Goal: Task Accomplishment & Management: Use online tool/utility

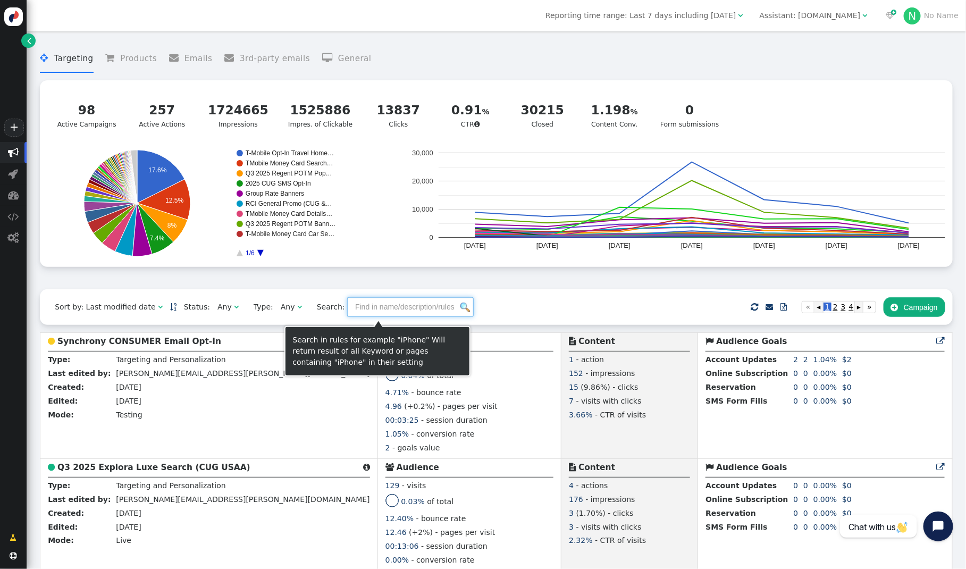
click at [399, 312] on input "text" at bounding box center [410, 306] width 127 height 19
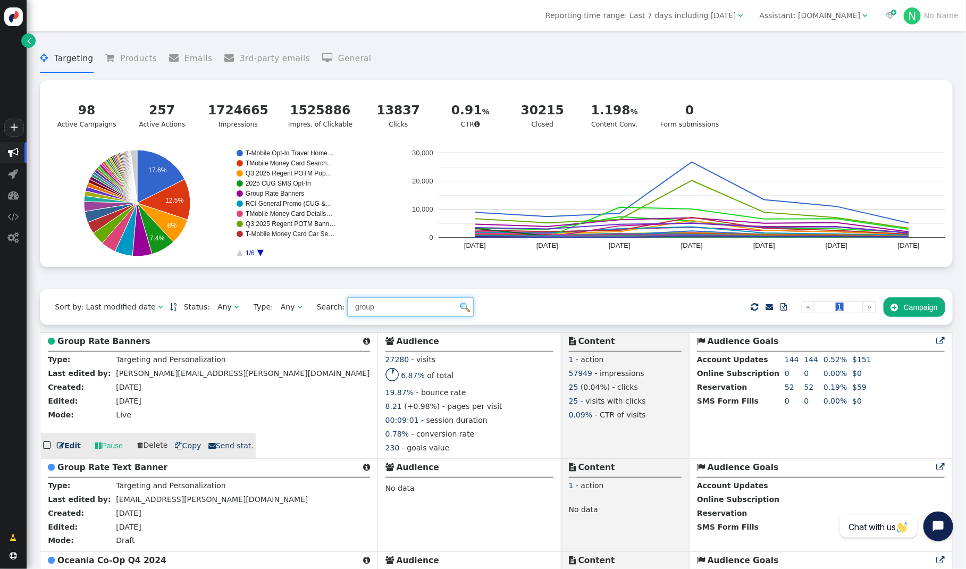
type input "group"
click at [105, 343] on b "Group Rate Banners" at bounding box center [103, 342] width 93 height 10
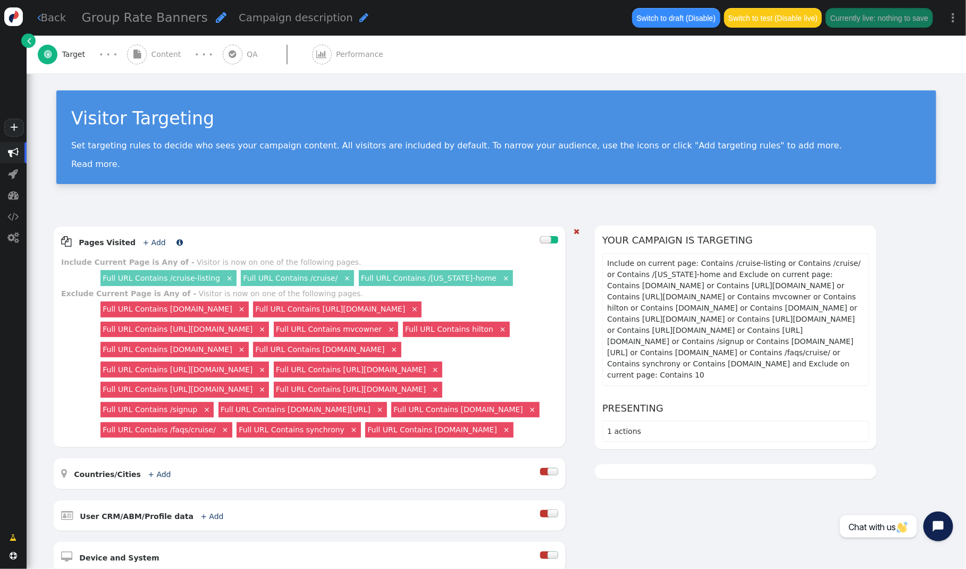
click at [150, 239] on link "+ Add" at bounding box center [154, 242] width 23 height 9
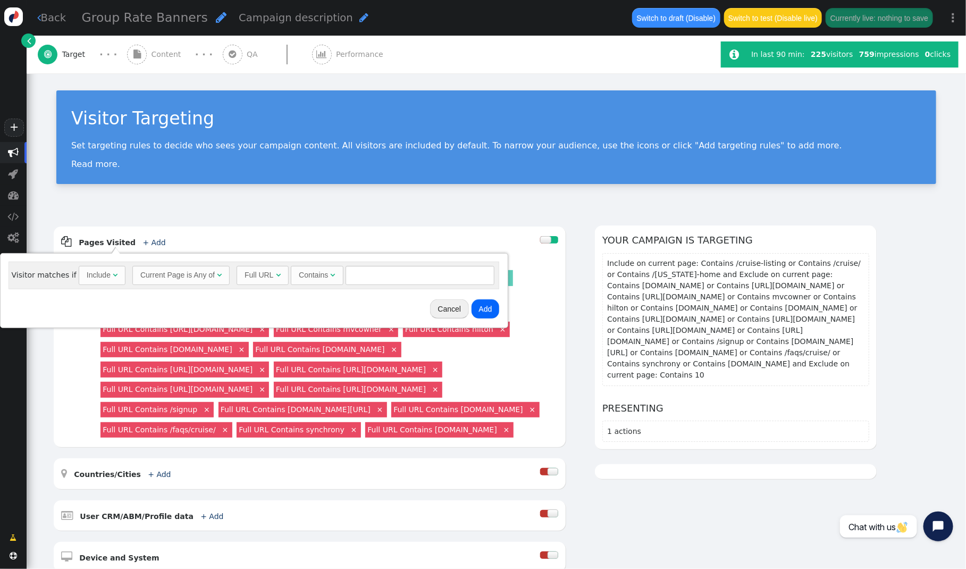
click at [100, 274] on div "Include" at bounding box center [99, 275] width 24 height 11
click at [357, 281] on input "text" at bounding box center [422, 275] width 149 height 19
type input "/[US_STATE]-home"
click at [485, 308] on button "Add" at bounding box center [488, 308] width 28 height 19
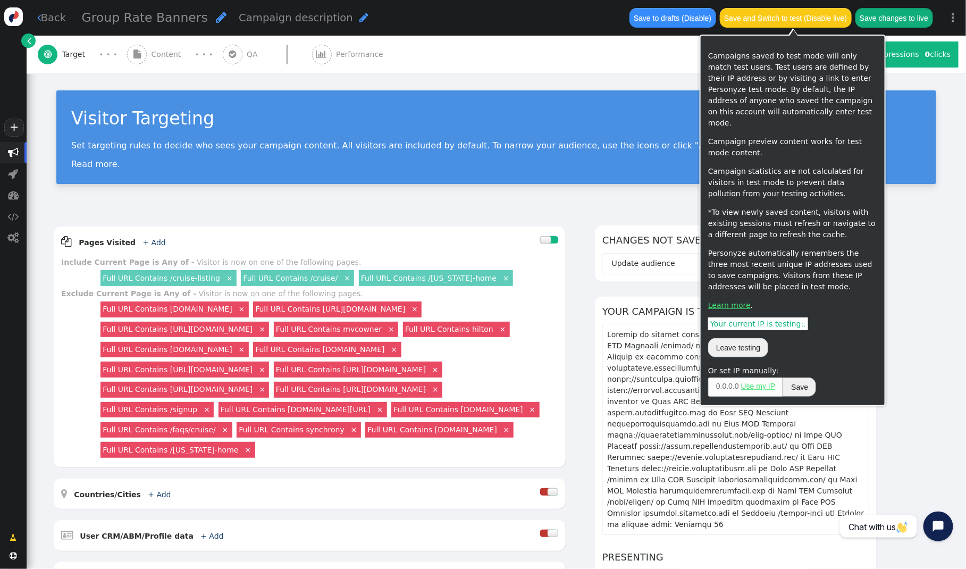
click at [896, 19] on button "Save changes to live" at bounding box center [894, 17] width 78 height 19
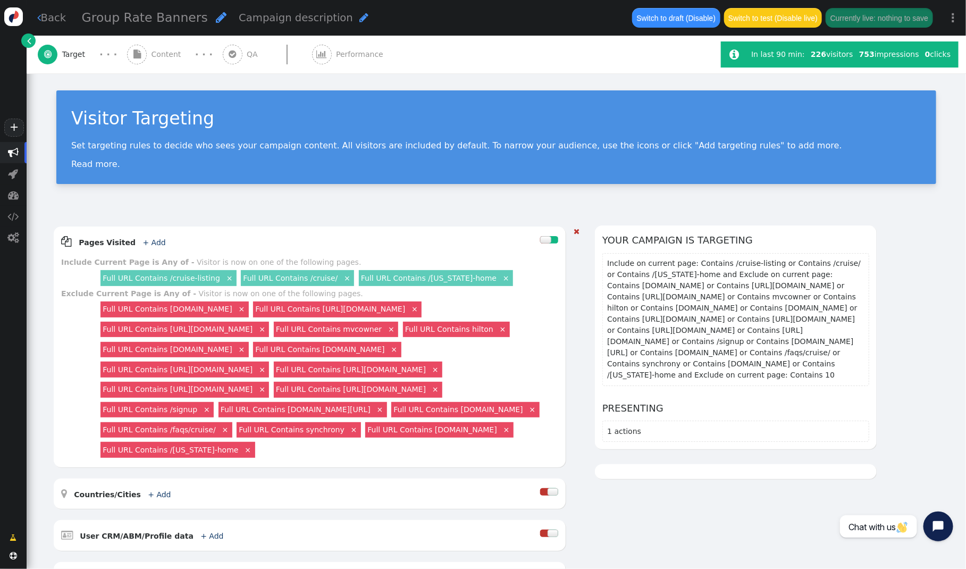
click at [410, 274] on link "Full URL Contains /[US_STATE]-home" at bounding box center [429, 278] width 136 height 9
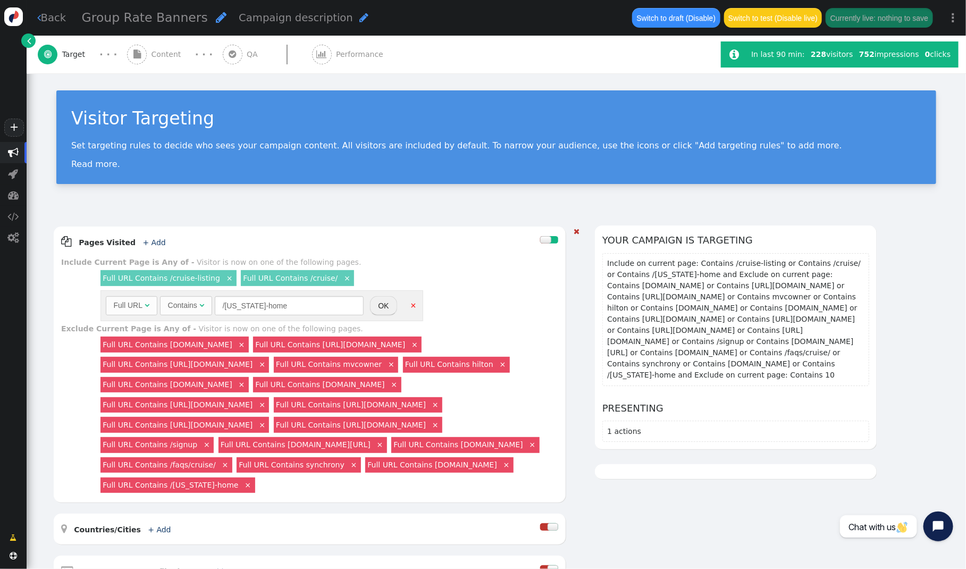
click at [411, 302] on link "×" at bounding box center [413, 305] width 10 height 10
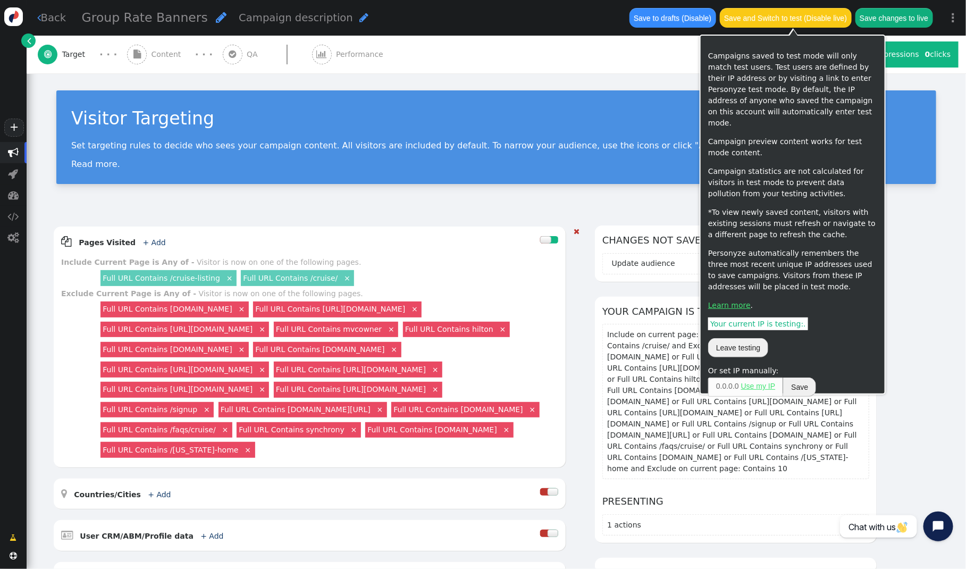
click at [872, 15] on button "Save changes to live" at bounding box center [894, 17] width 78 height 19
